Goal: Transaction & Acquisition: Purchase product/service

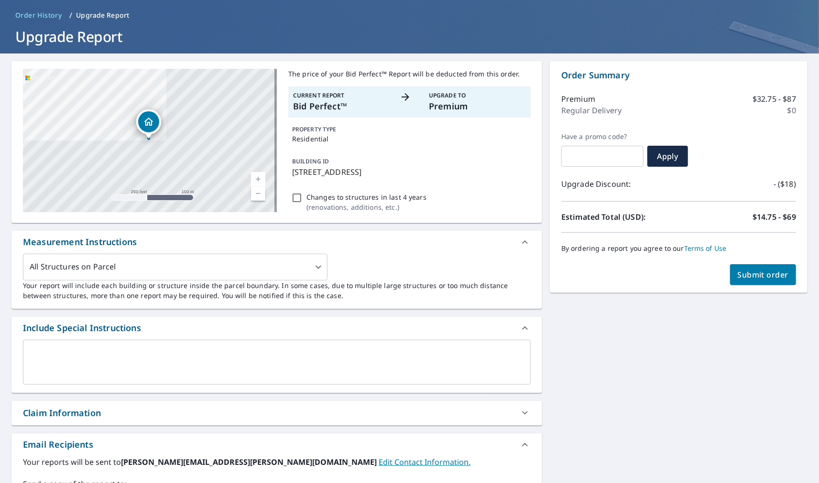
scroll to position [53, 0]
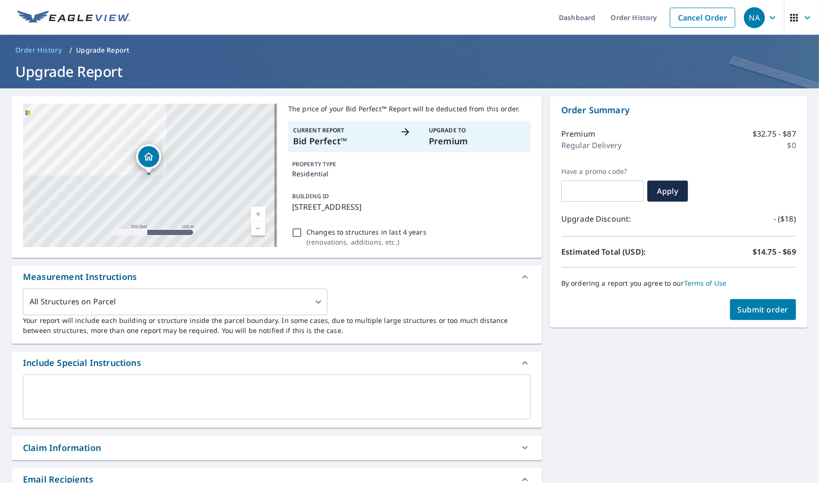
click at [746, 308] on span "Submit order" at bounding box center [763, 309] width 51 height 11
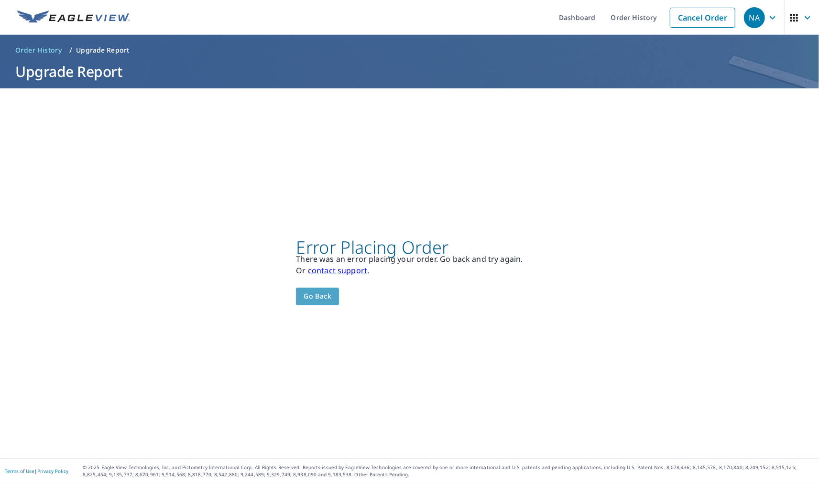
click at [326, 291] on span "Go back" at bounding box center [318, 297] width 28 height 12
click at [313, 294] on span "Go back" at bounding box center [318, 297] width 28 height 12
click at [308, 295] on span "Go back" at bounding box center [318, 297] width 28 height 12
click at [326, 290] on button "Go back" at bounding box center [317, 297] width 43 height 18
